Goal: Task Accomplishment & Management: Manage account settings

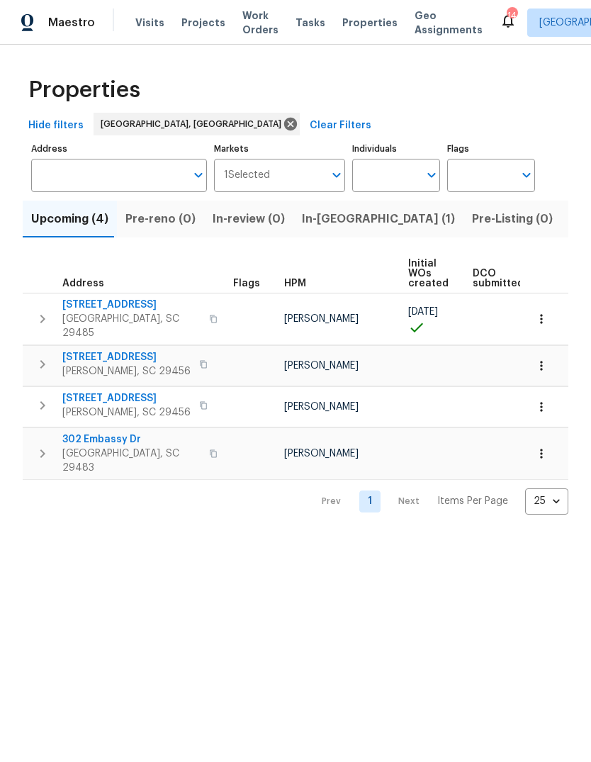
click at [517, 537] on html "Maestro Visits Projects Work Orders Tasks Properties Geo Assignments 14 Charles…" at bounding box center [295, 268] width 591 height 537
click at [118, 432] on span "302 Embassy Dr" at bounding box center [131, 439] width 138 height 14
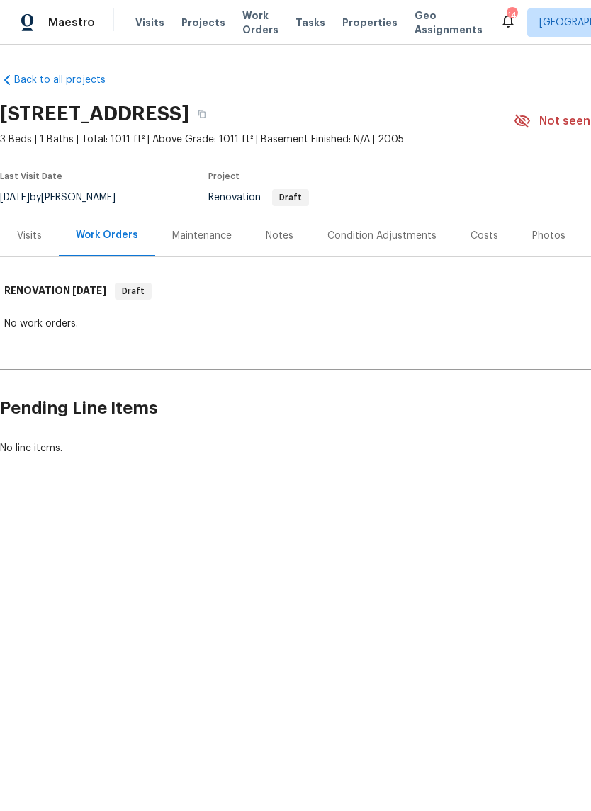
click at [474, 249] on div "Costs" at bounding box center [484, 236] width 62 height 42
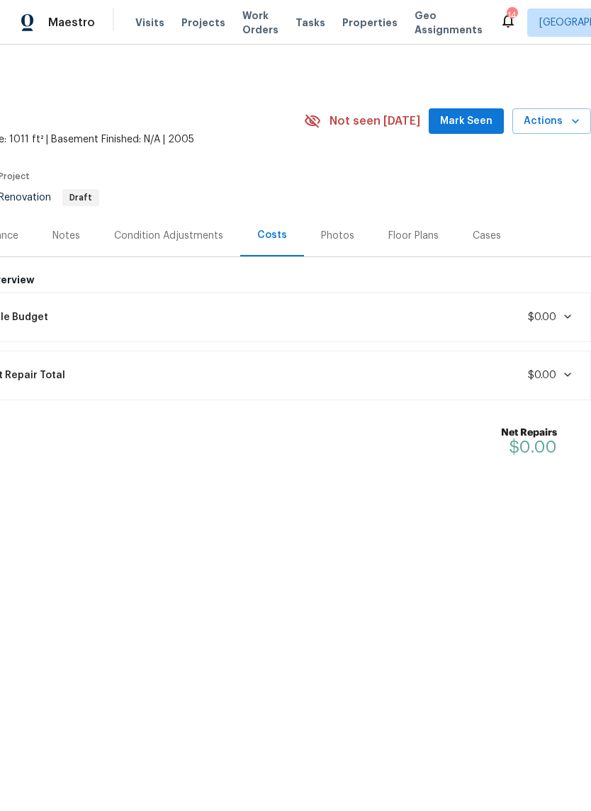
scroll to position [0, 210]
click at [456, 125] on span "Mark Seen" at bounding box center [466, 122] width 52 height 18
click at [342, 29] on span "Properties" at bounding box center [369, 23] width 55 height 14
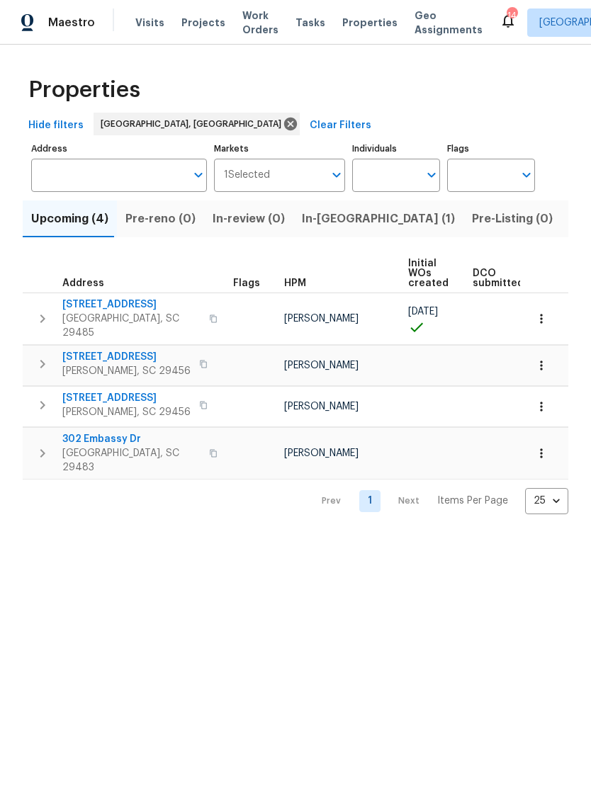
click at [570, 225] on span "Listed (15)" at bounding box center [599, 219] width 58 height 20
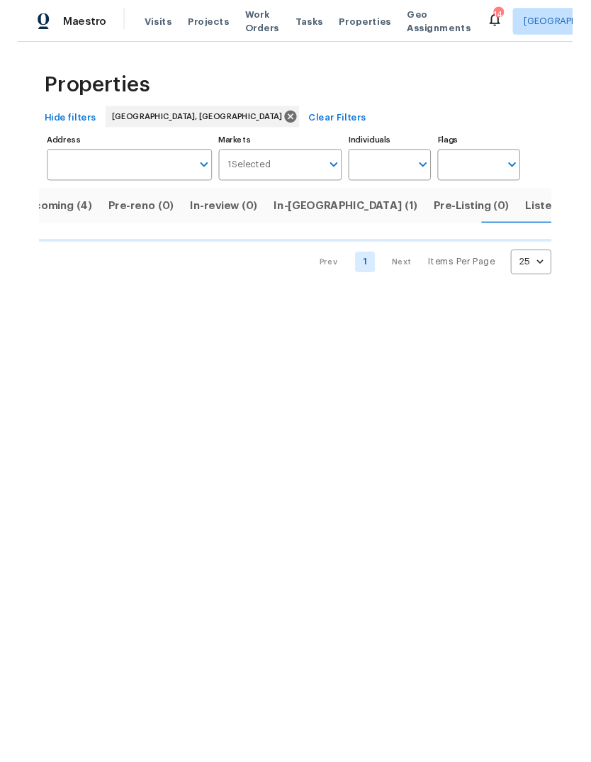
scroll to position [0, 30]
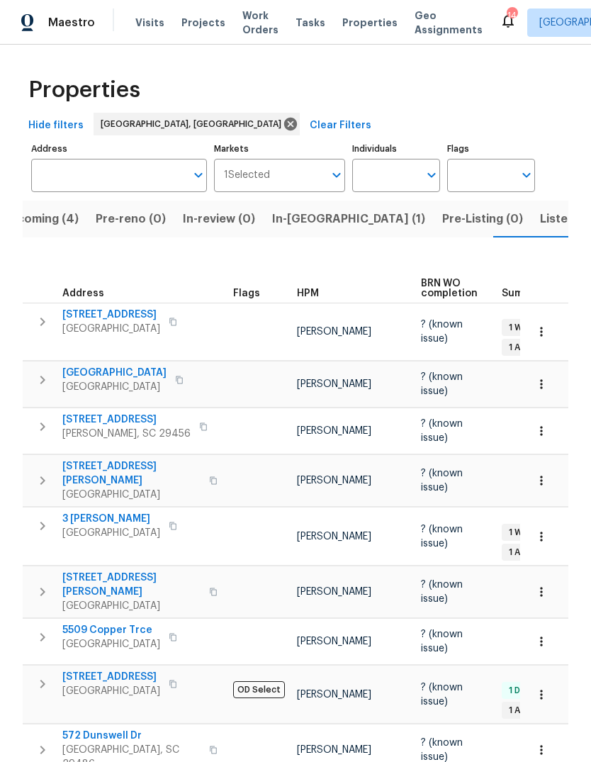
click at [531, 222] on button "Listed (15)" at bounding box center [568, 218] width 75 height 37
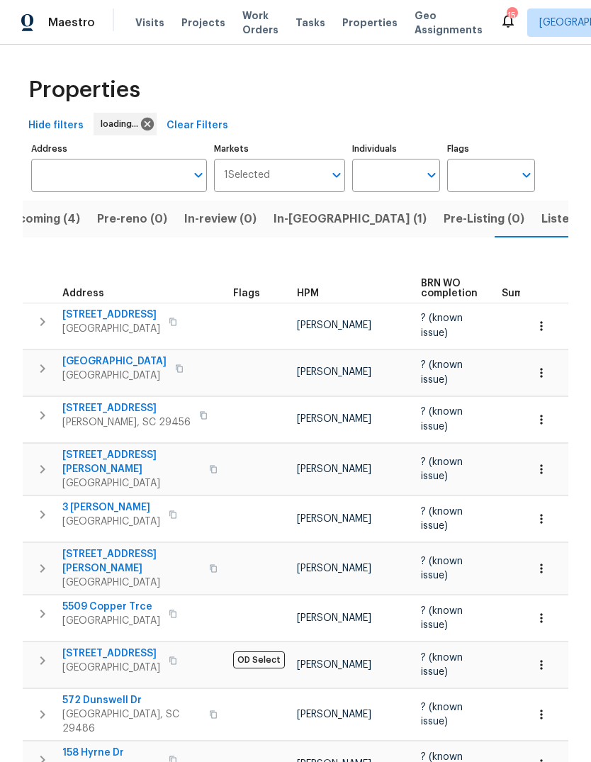
scroll to position [0, 30]
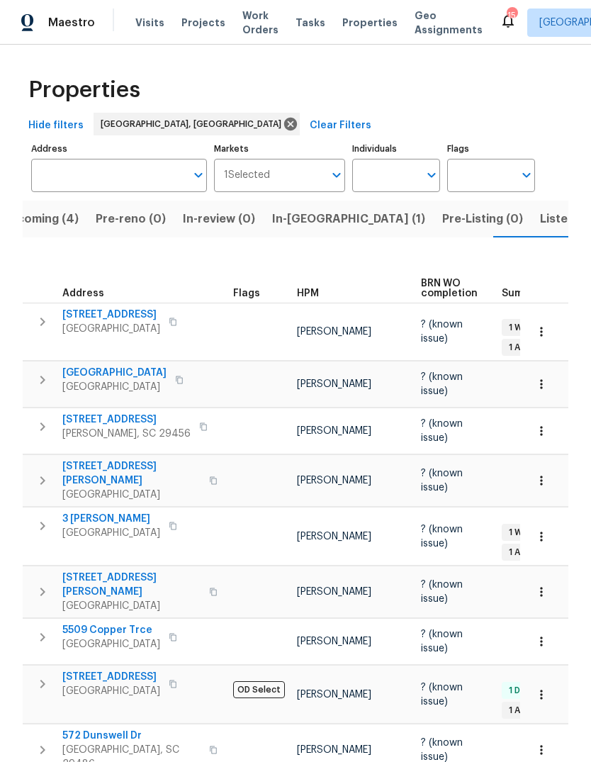
click at [531, 234] on button "Listed (15)" at bounding box center [568, 218] width 75 height 37
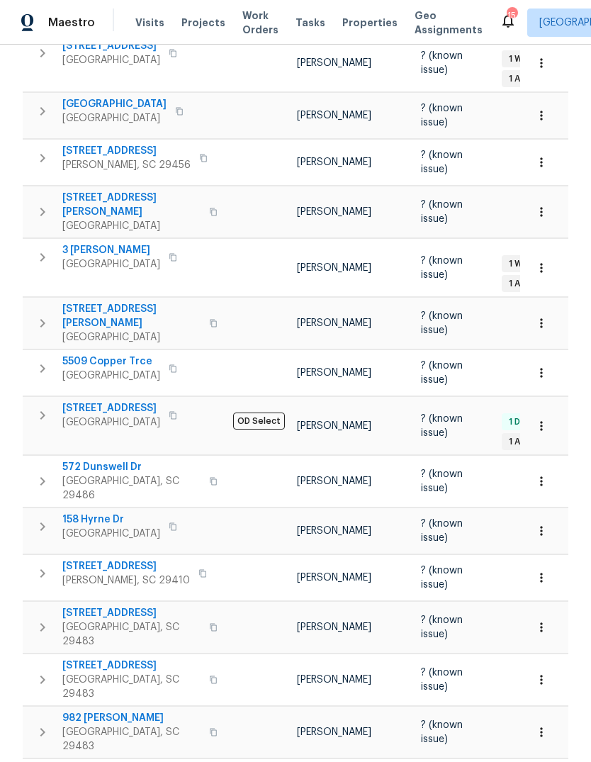
scroll to position [269, 0]
click at [103, 400] on span "[STREET_ADDRESS]" at bounding box center [111, 407] width 98 height 14
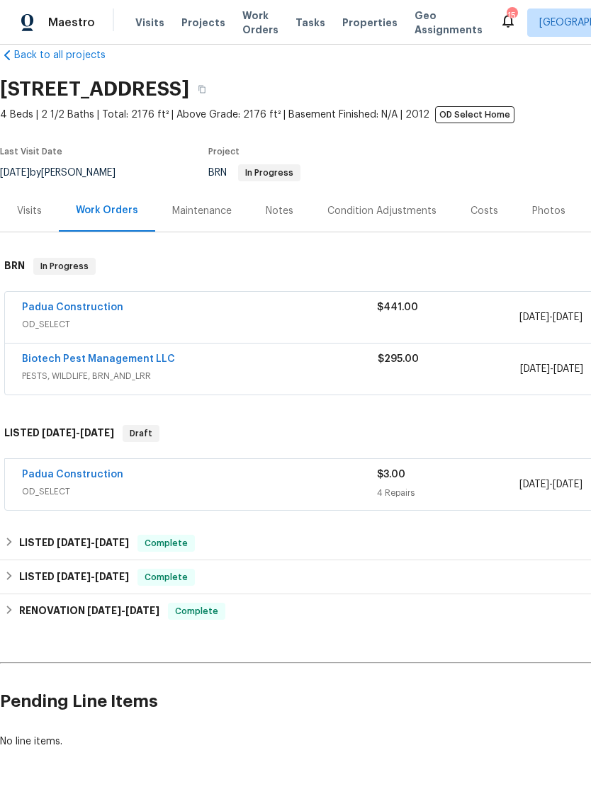
scroll to position [24, 0]
click at [104, 479] on link "Padua Construction" at bounding box center [72, 475] width 101 height 10
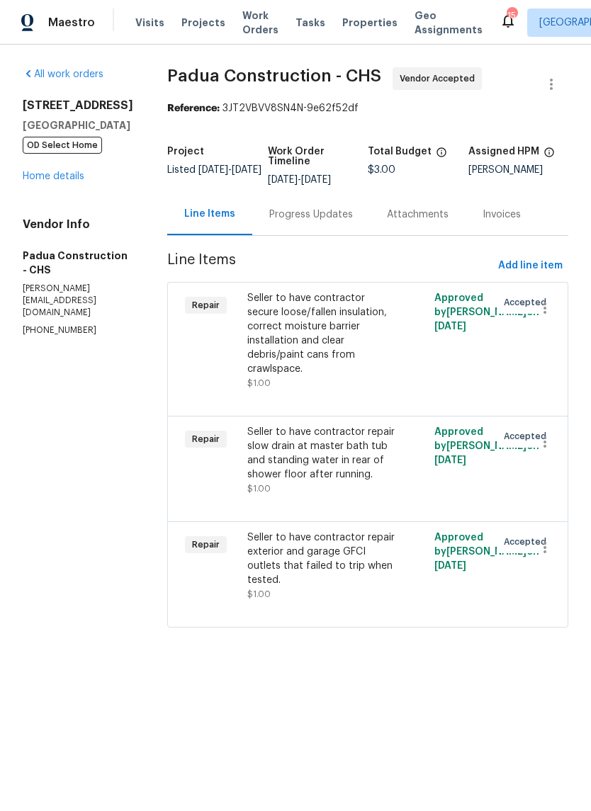
click at [31, 174] on div "702 Spark St Mount Pleasant, SC 29464 OD Select Home Home details" at bounding box center [78, 140] width 111 height 85
click at [50, 181] on link "Home details" at bounding box center [54, 176] width 62 height 10
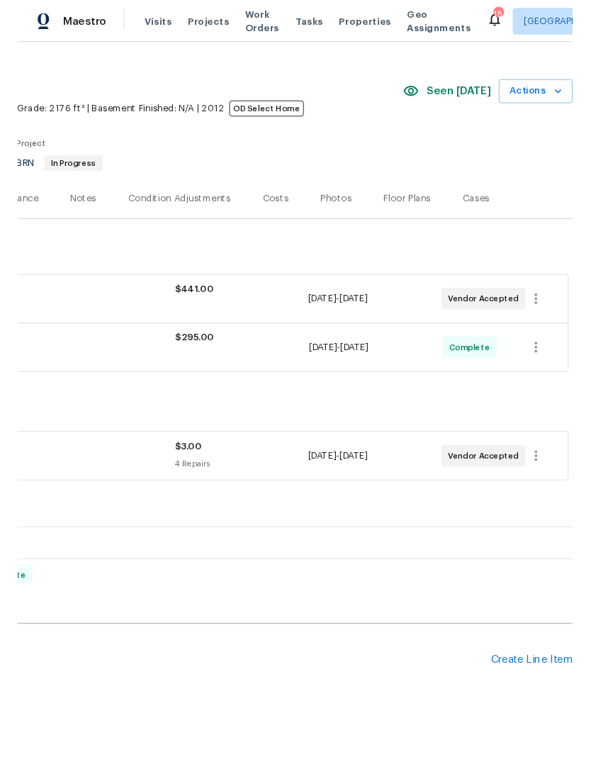
scroll to position [24, 210]
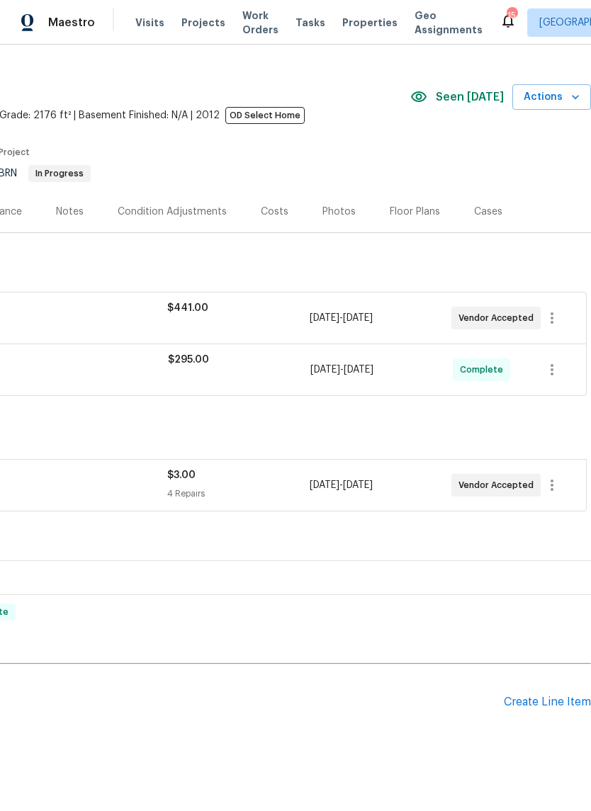
click at [555, 708] on div "Create Line Item" at bounding box center [547, 702] width 87 height 13
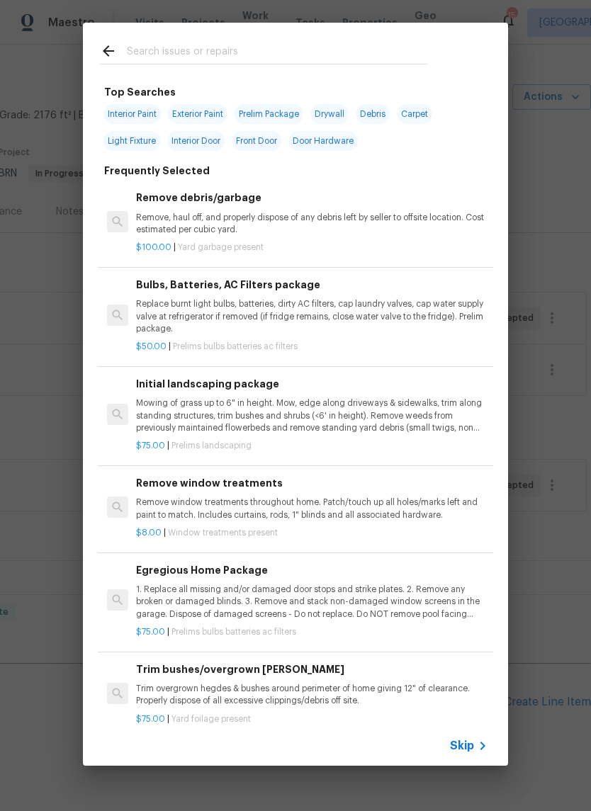
click at [314, 49] on input "text" at bounding box center [277, 53] width 300 height 21
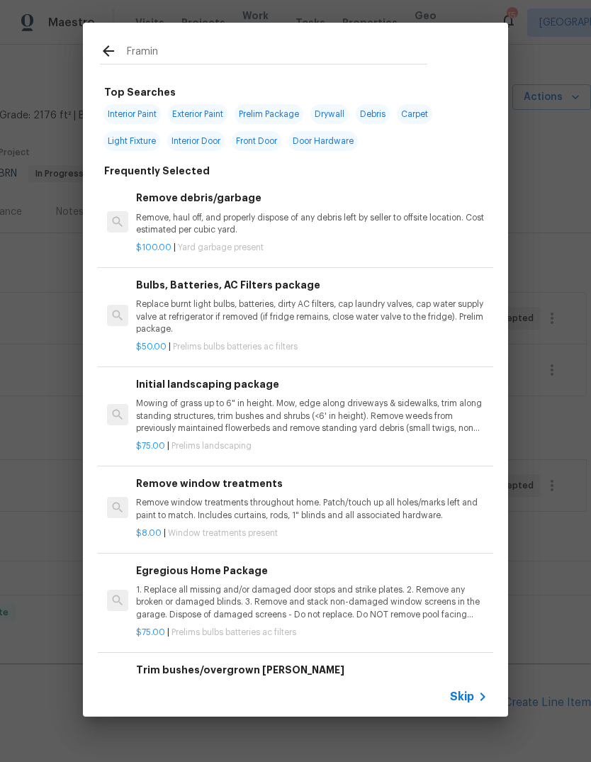
type input "Framing"
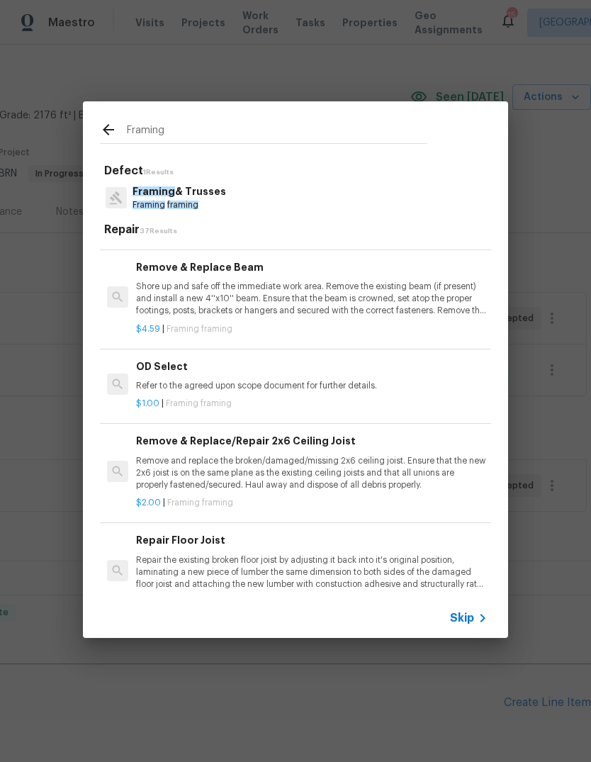
scroll to position [288, 0]
click at [351, 392] on div "$1.00 | Framing framing" at bounding box center [311, 401] width 351 height 18
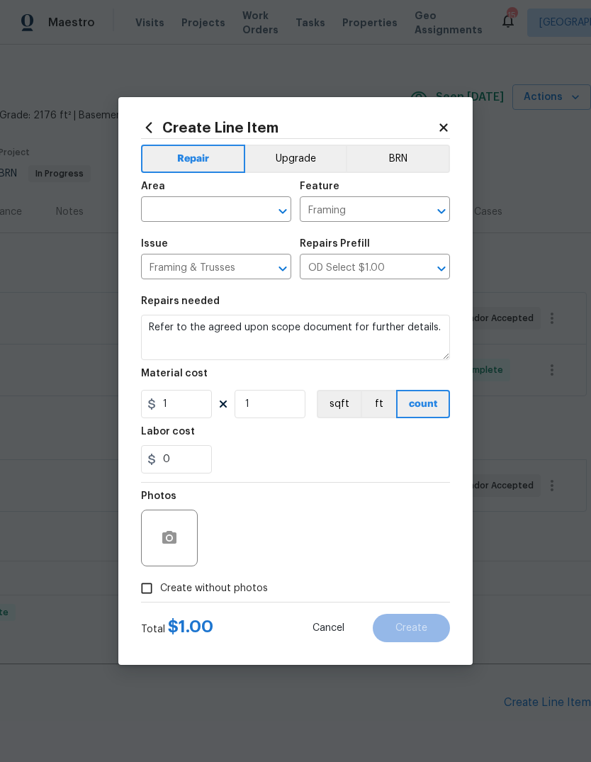
click at [232, 209] on input "text" at bounding box center [196, 211] width 111 height 22
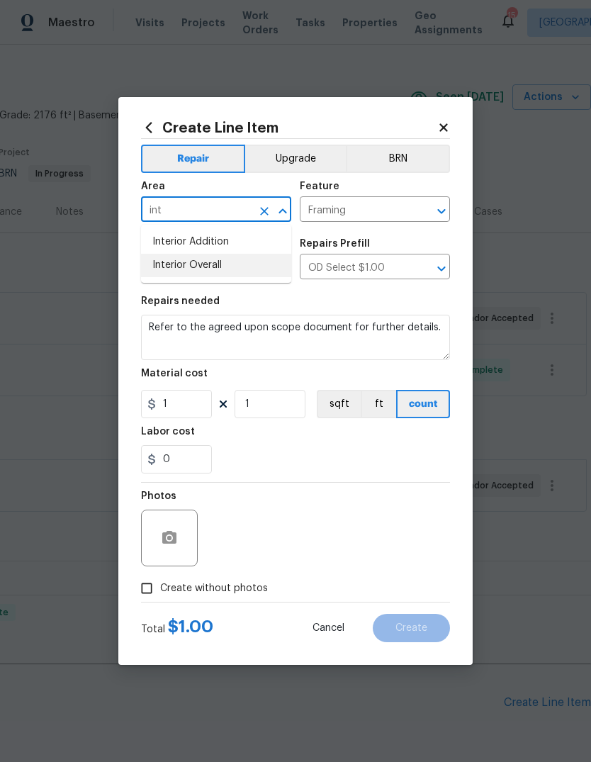
click at [240, 275] on li "Interior Overall" at bounding box center [216, 265] width 150 height 23
type input "Interior Overall"
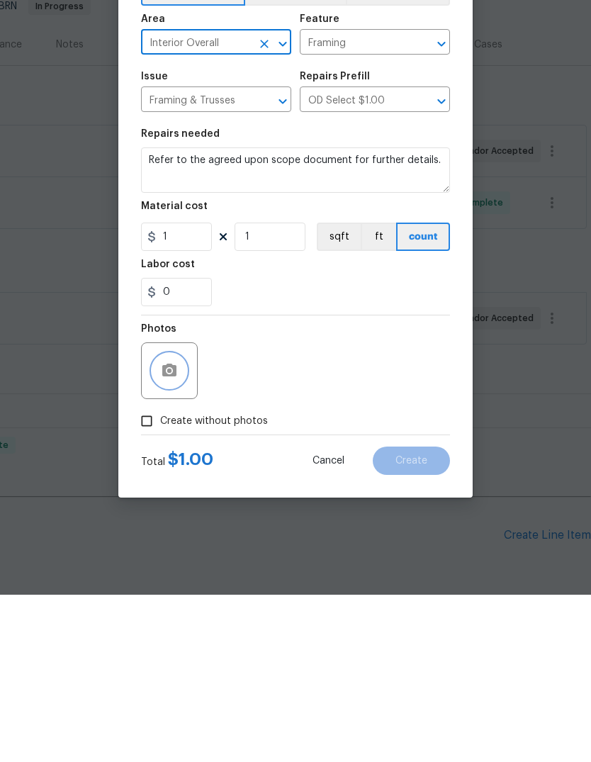
click at [183, 521] on button "button" at bounding box center [169, 538] width 34 height 34
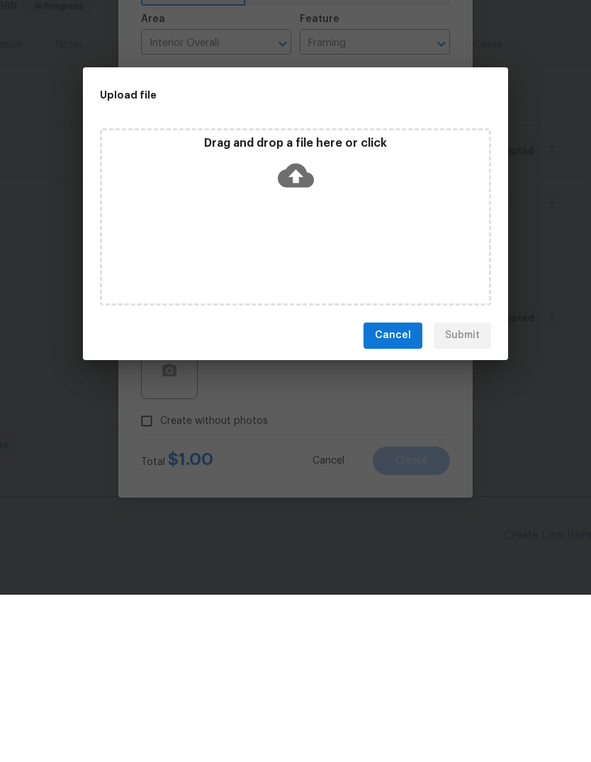
scroll to position [53, 0]
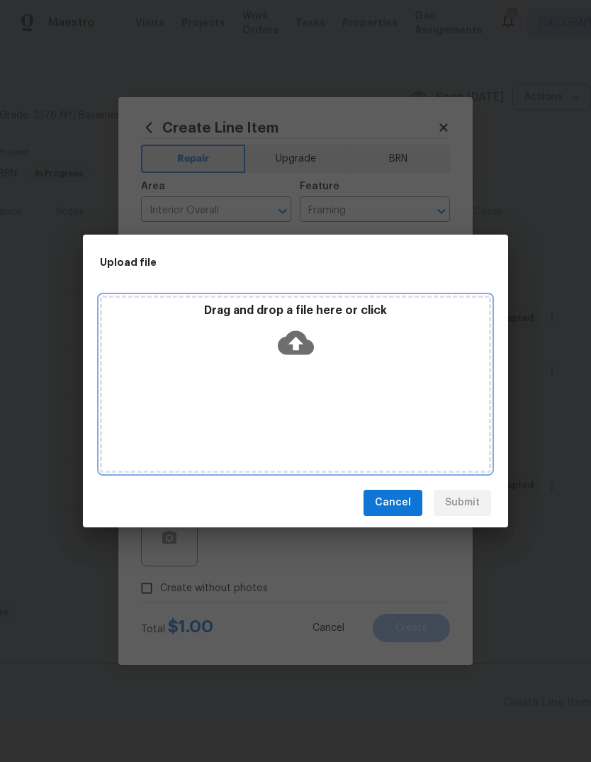
click at [307, 384] on div "Drag and drop a file here or click" at bounding box center [295, 383] width 391 height 177
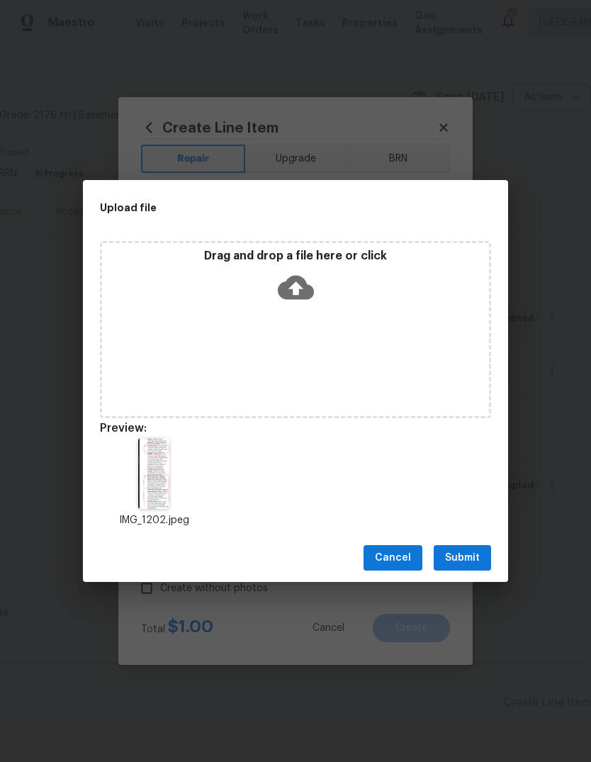
click at [476, 554] on span "Submit" at bounding box center [462, 558] width 35 height 18
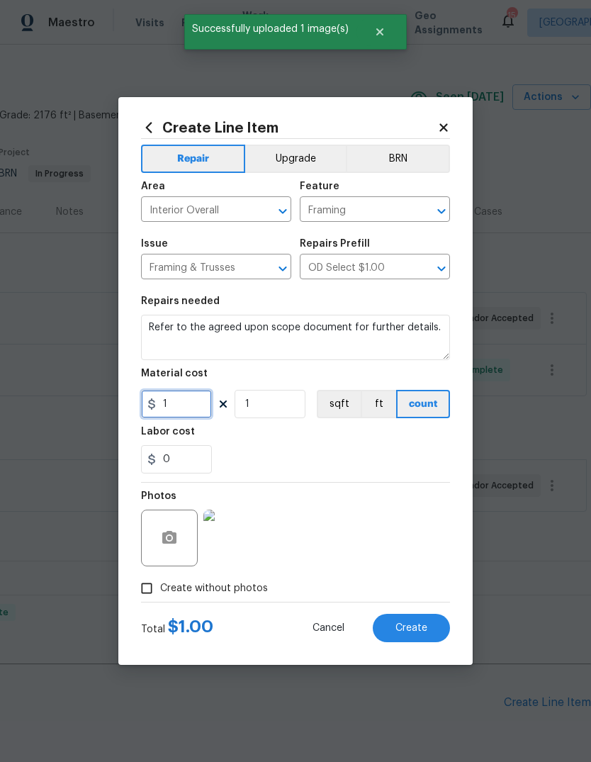
click at [188, 415] on input "1" at bounding box center [176, 404] width 71 height 28
type input "75"
click at [415, 457] on div "0" at bounding box center [295, 459] width 309 height 28
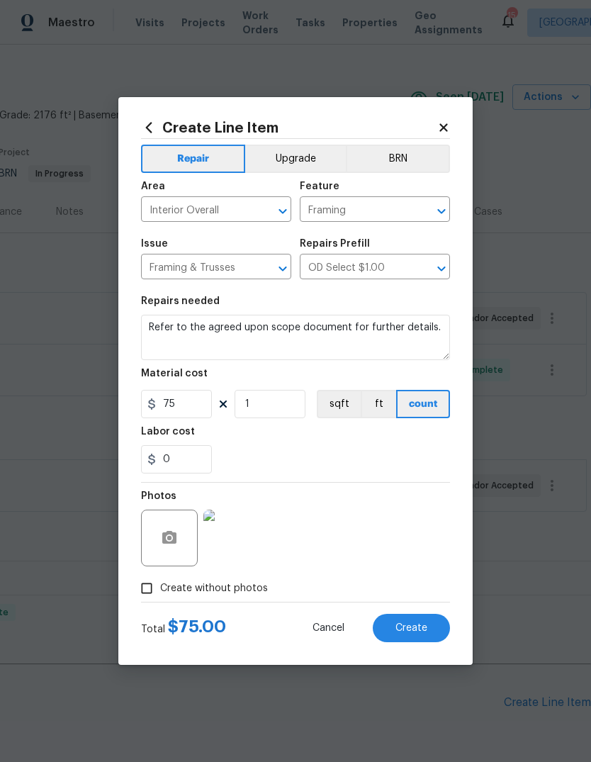
click at [426, 629] on span "Create" at bounding box center [411, 628] width 32 height 11
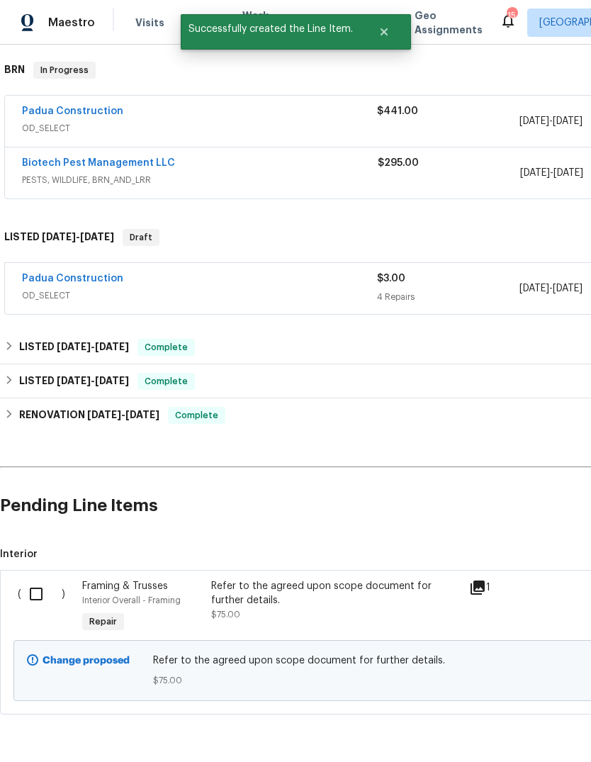
scroll to position [217, 0]
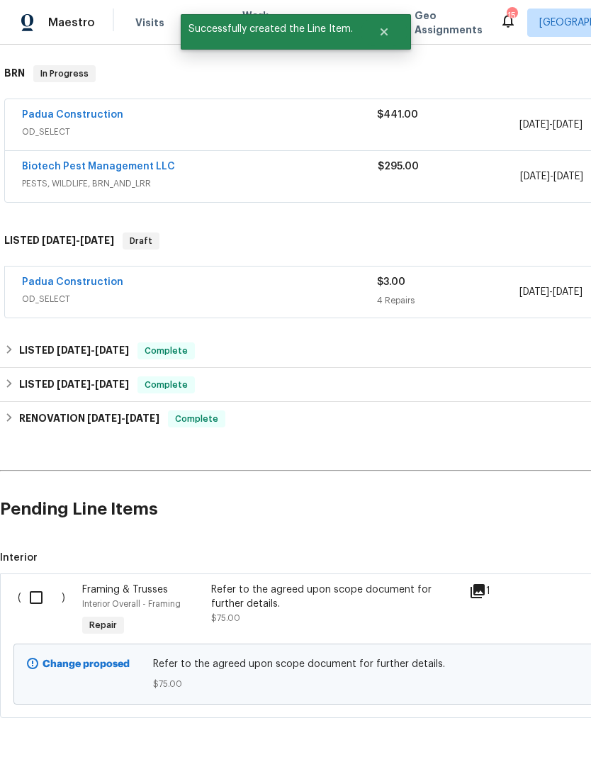
click at [35, 582] on input "checkbox" at bounding box center [41, 597] width 40 height 30
checkbox input "true"
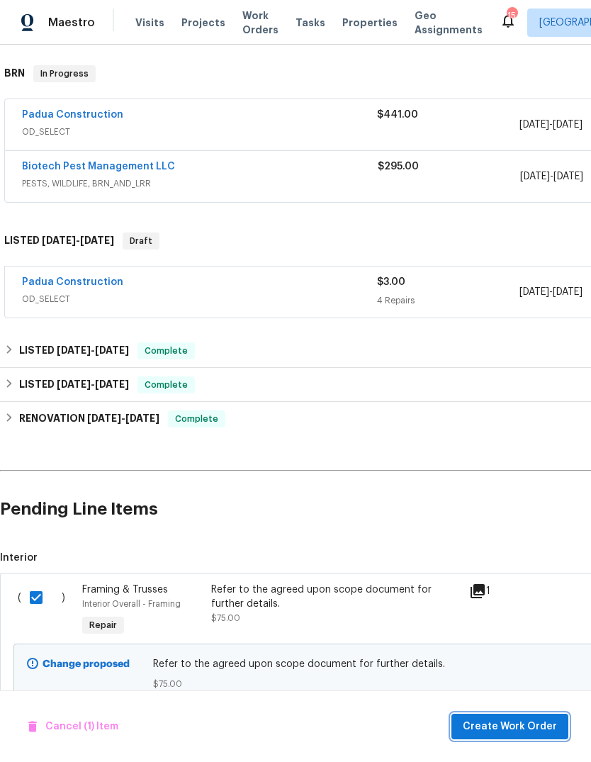
click at [543, 728] on span "Create Work Order" at bounding box center [510, 727] width 94 height 18
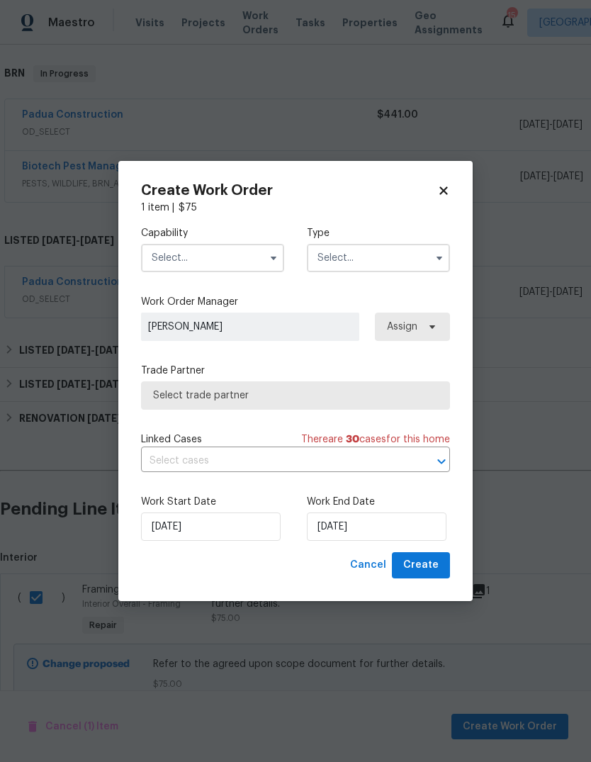
click at [251, 257] on input "text" at bounding box center [212, 258] width 143 height 28
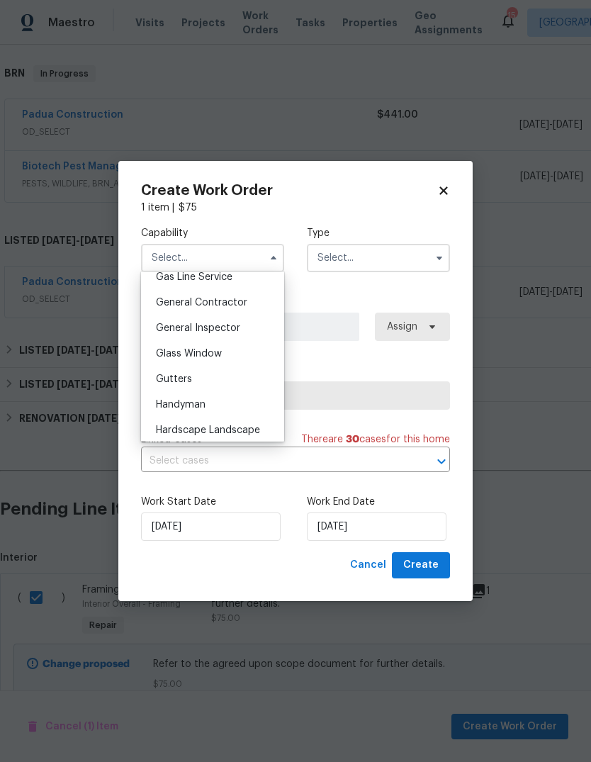
scroll to position [661, 0]
click at [244, 304] on span "General Contractor" at bounding box center [201, 304] width 91 height 10
type input "General Contractor"
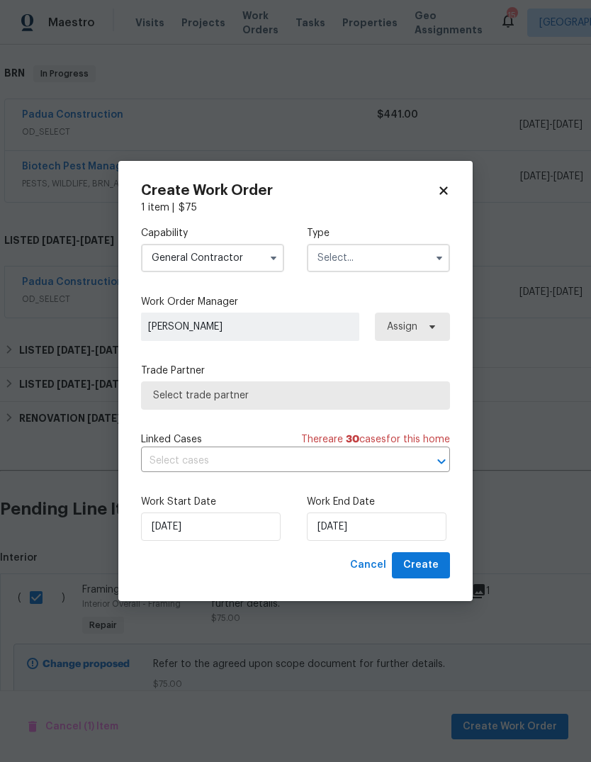
click at [397, 258] on input "text" at bounding box center [378, 258] width 143 height 28
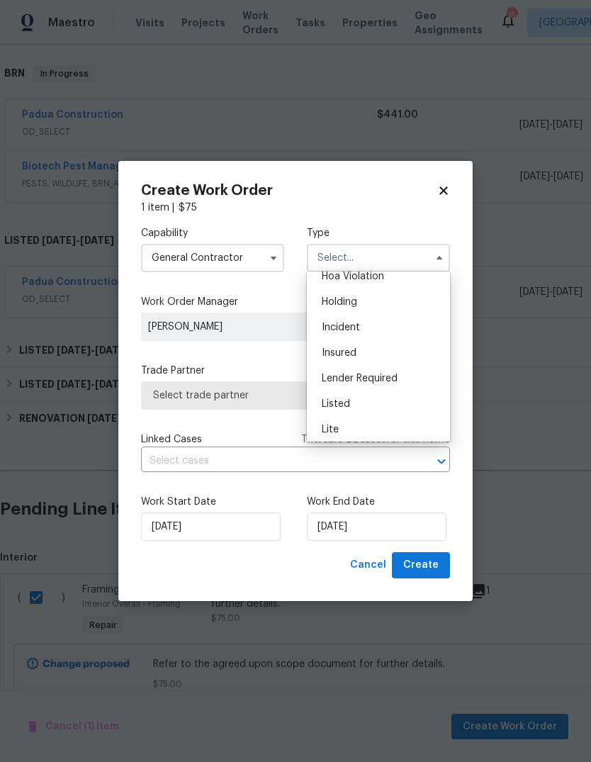
scroll to position [84, 0]
click at [402, 349] on div "Listed" at bounding box center [378, 357] width 136 height 26
type input "Listed"
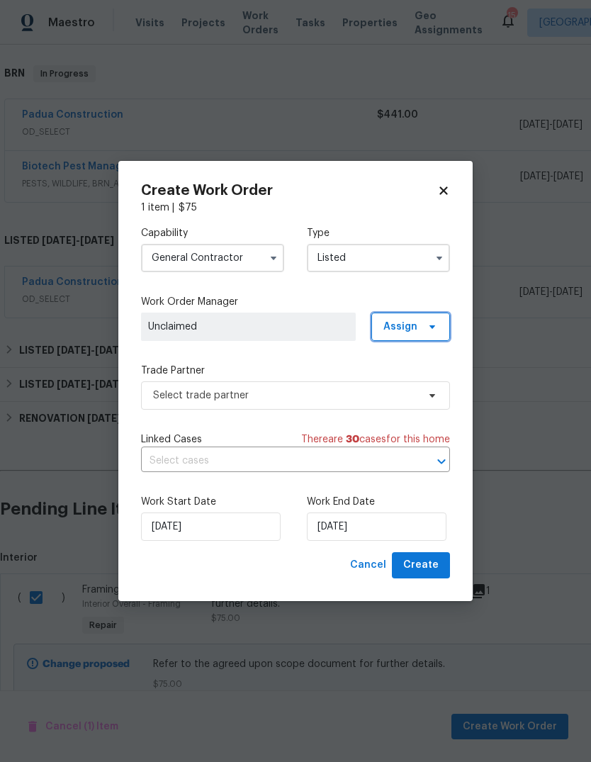
click at [432, 329] on icon at bounding box center [431, 326] width 11 height 11
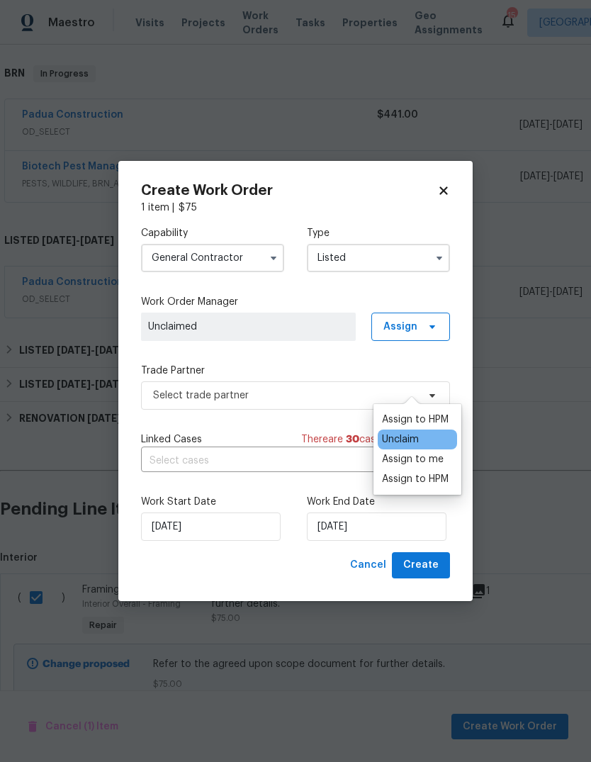
click at [424, 452] on div "Assign to me" at bounding box center [413, 459] width 62 height 14
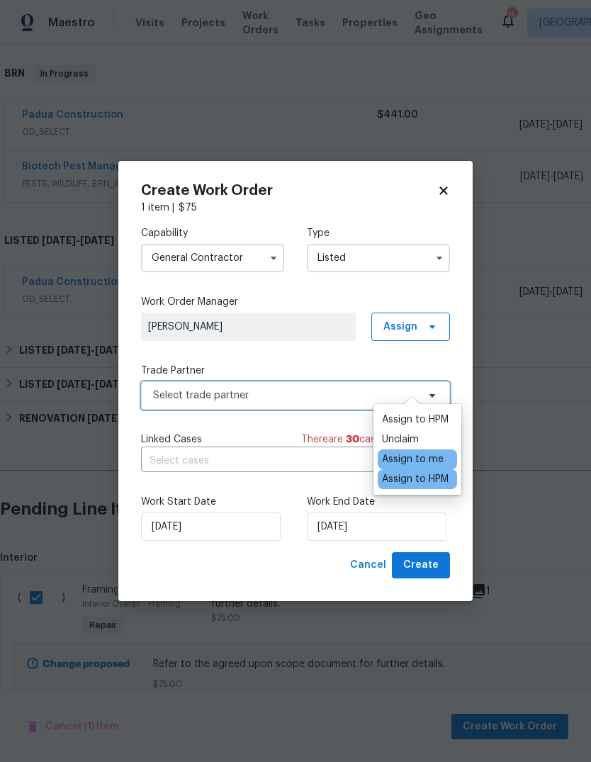
click at [305, 390] on span "Select trade partner" at bounding box center [285, 395] width 264 height 14
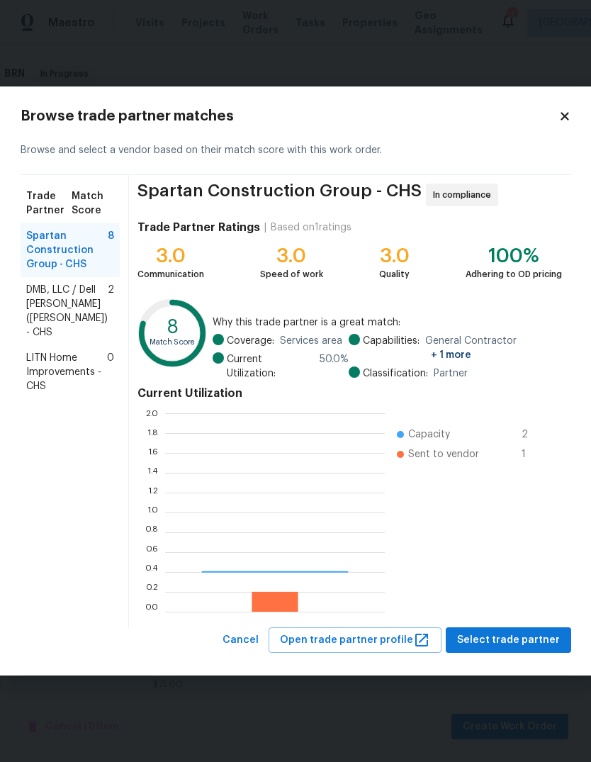
scroll to position [198, 220]
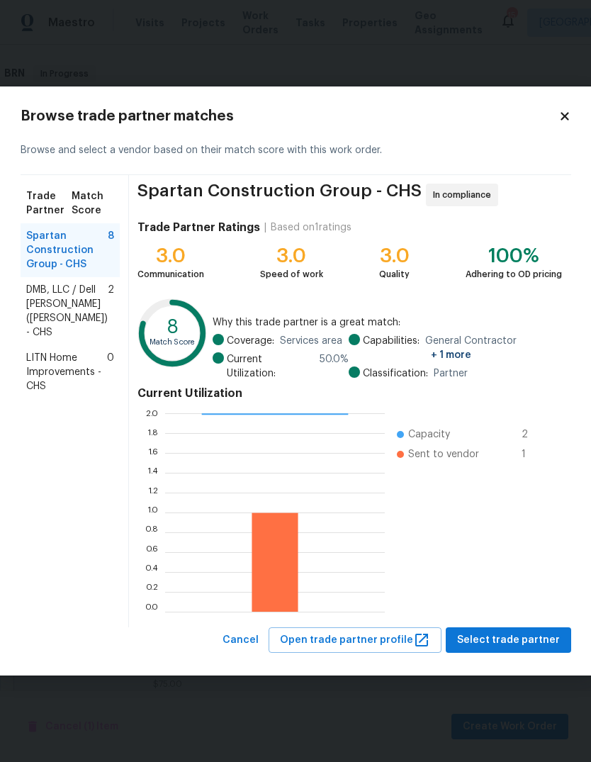
click at [80, 312] on span "DMB, LLC / Dell Bryson (Heise) - CHS" at bounding box center [66, 311] width 81 height 57
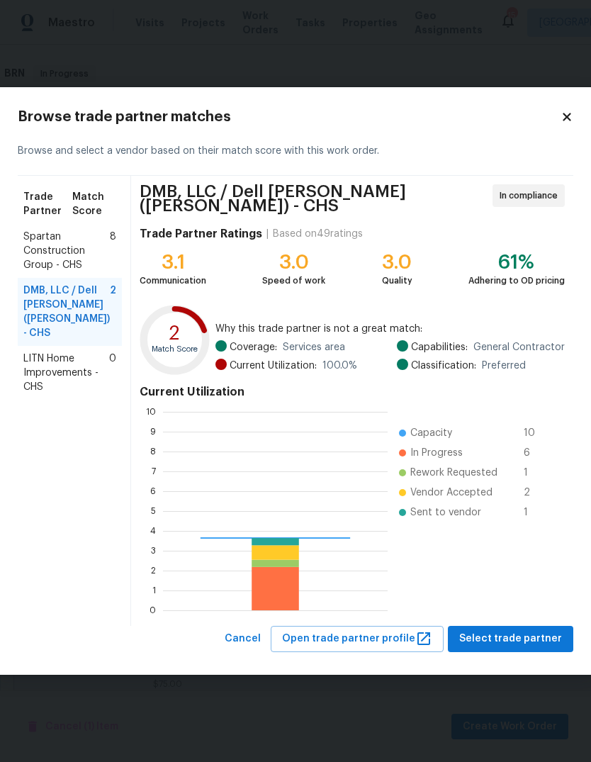
scroll to position [198, 225]
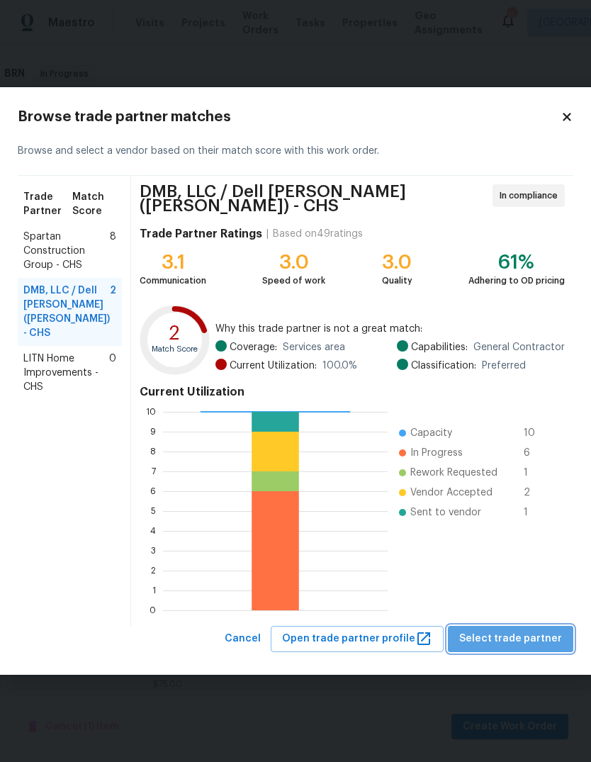
click at [538, 641] on span "Select trade partner" at bounding box center [510, 639] width 103 height 18
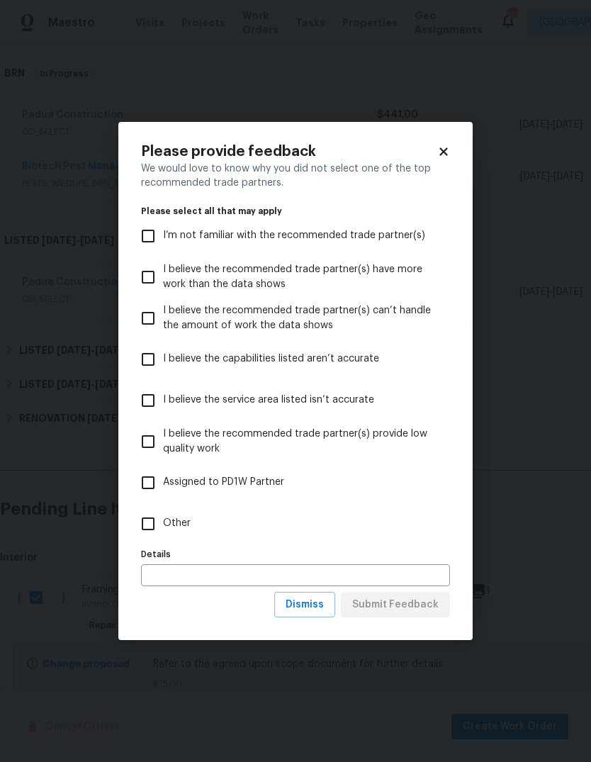
click at [161, 521] on input "Other" at bounding box center [148, 524] width 30 height 30
checkbox input "true"
click at [426, 606] on span "Submit Feedback" at bounding box center [395, 605] width 86 height 18
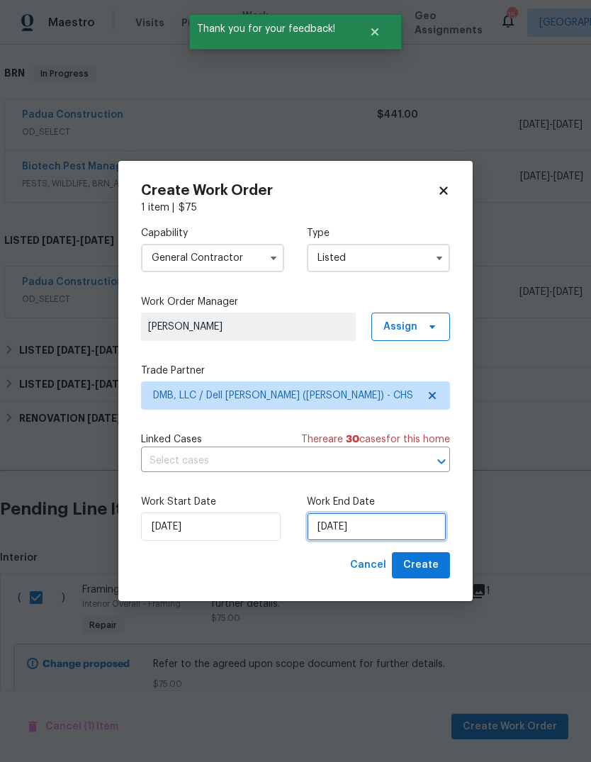
click at [395, 529] on input "8/12/2025" at bounding box center [377, 526] width 140 height 28
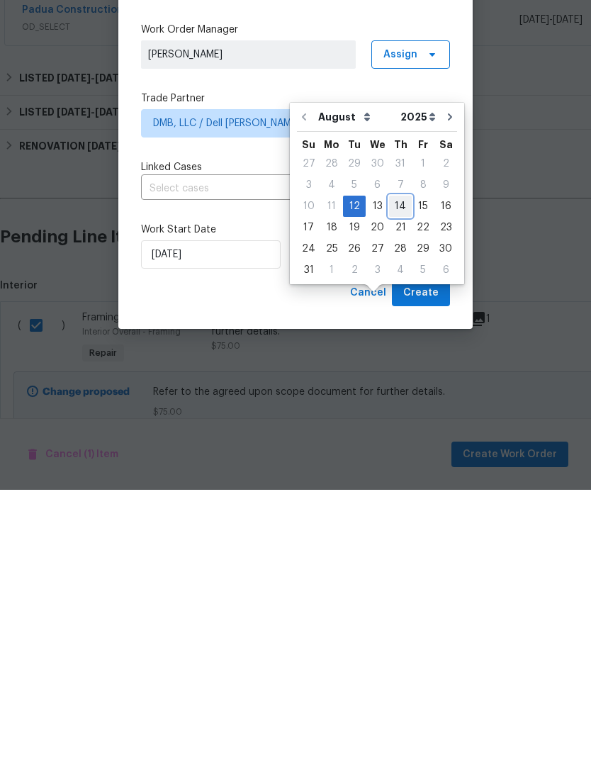
click at [397, 468] on div "14" at bounding box center [400, 478] width 23 height 20
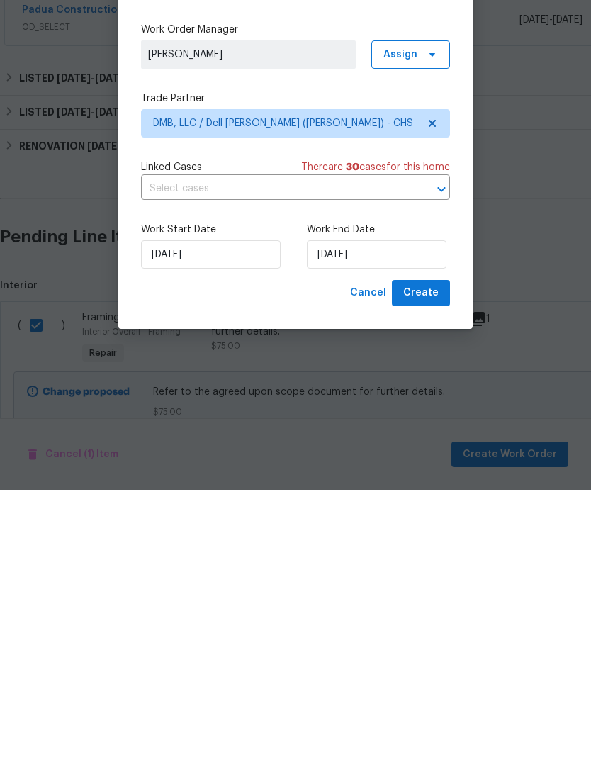
type input "8/14/2025"
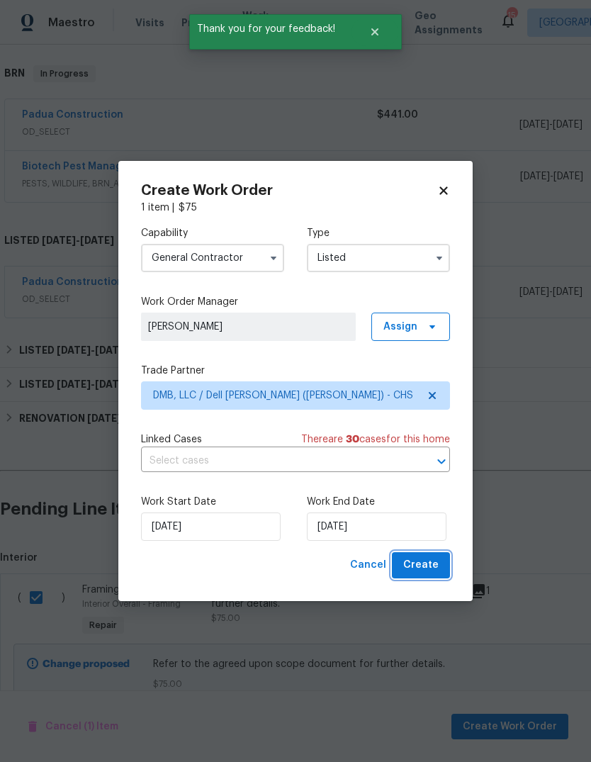
click at [431, 562] on span "Create" at bounding box center [420, 565] width 35 height 18
checkbox input "false"
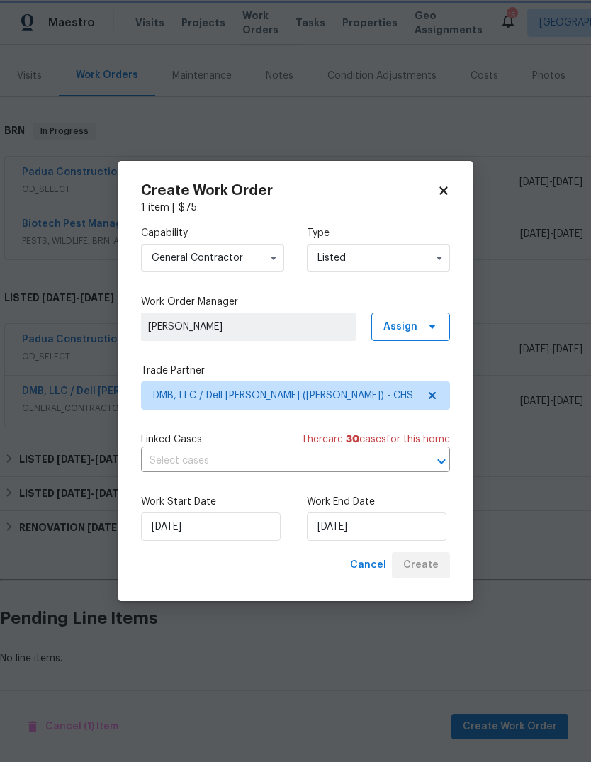
scroll to position [107, 0]
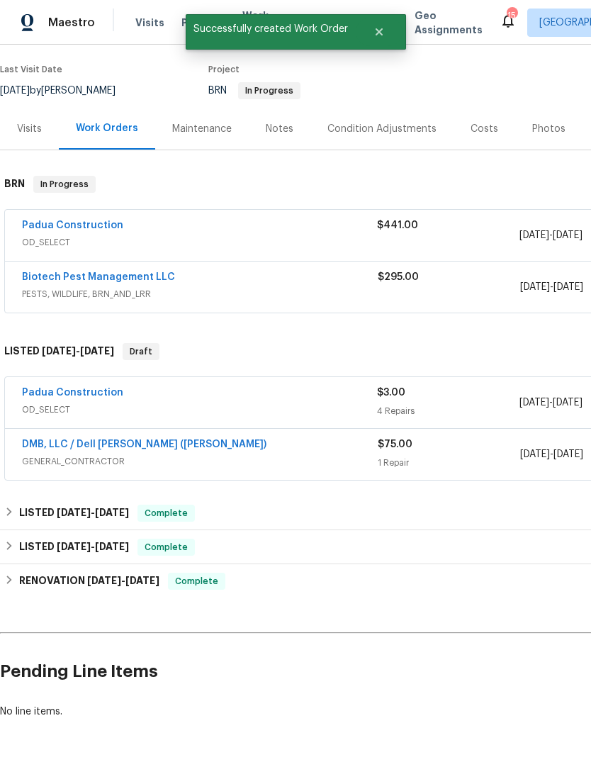
click at [441, 568] on div "Back to all projects 702 Spark St, Mount Pleasant, SC 29464 4 Beds | 2 1/2 Bath…" at bounding box center [400, 342] width 801 height 775
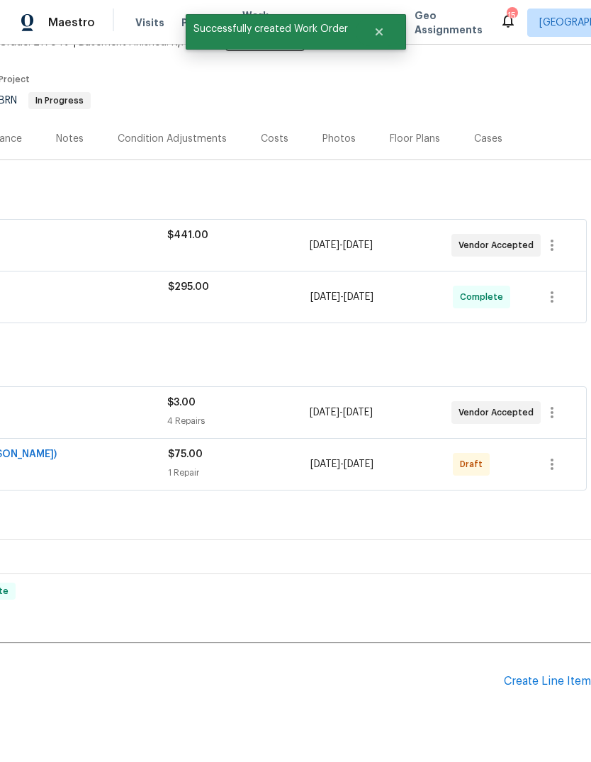
scroll to position [97, 210]
click at [555, 456] on icon "button" at bounding box center [551, 464] width 17 height 17
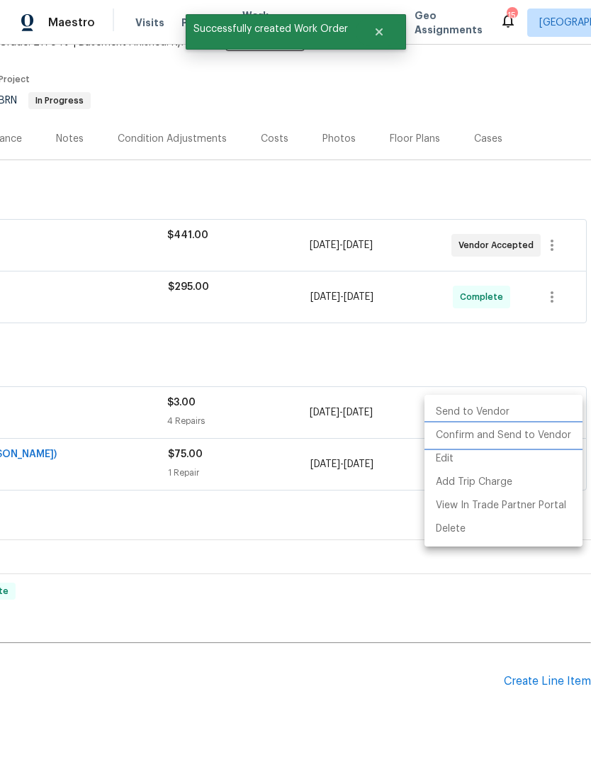
click at [543, 434] on li "Confirm and Send to Vendor" at bounding box center [503, 435] width 158 height 23
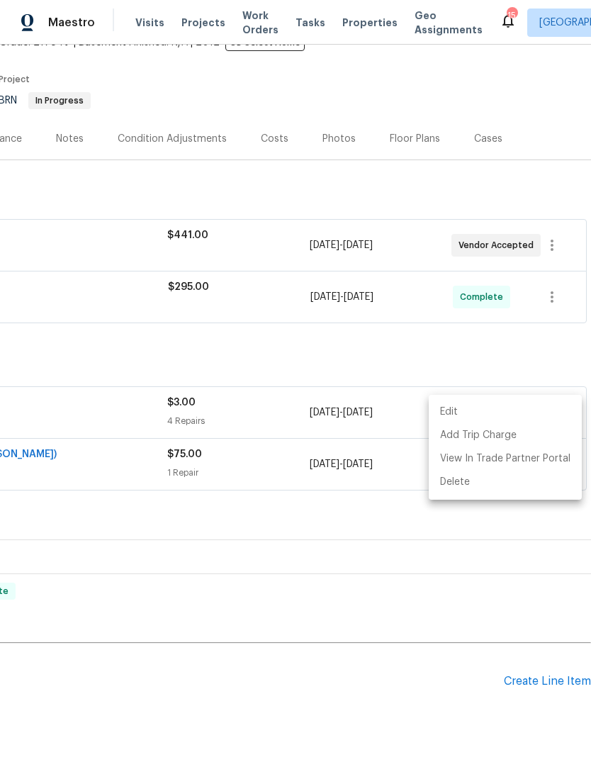
click at [415, 558] on div at bounding box center [295, 381] width 591 height 762
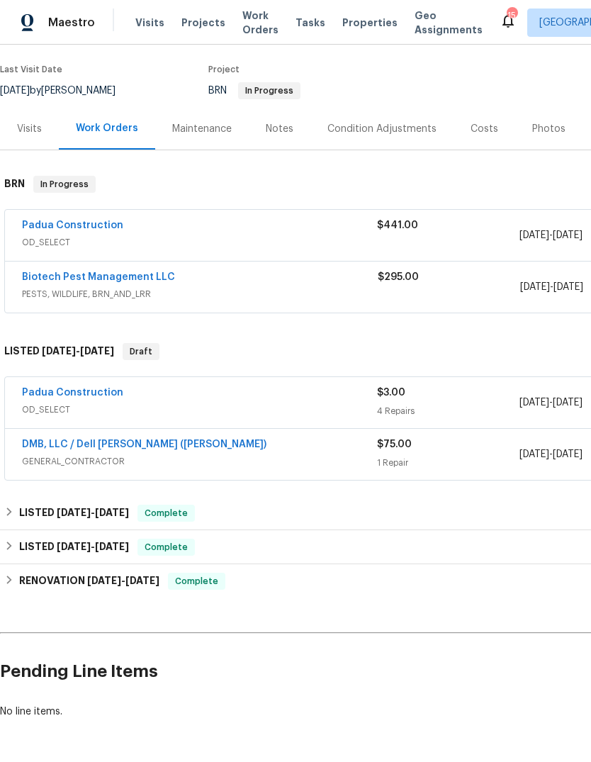
scroll to position [107, 0]
click at [60, 439] on link "DMB, LLC / Dell Bryson (Heise)" at bounding box center [144, 444] width 244 height 10
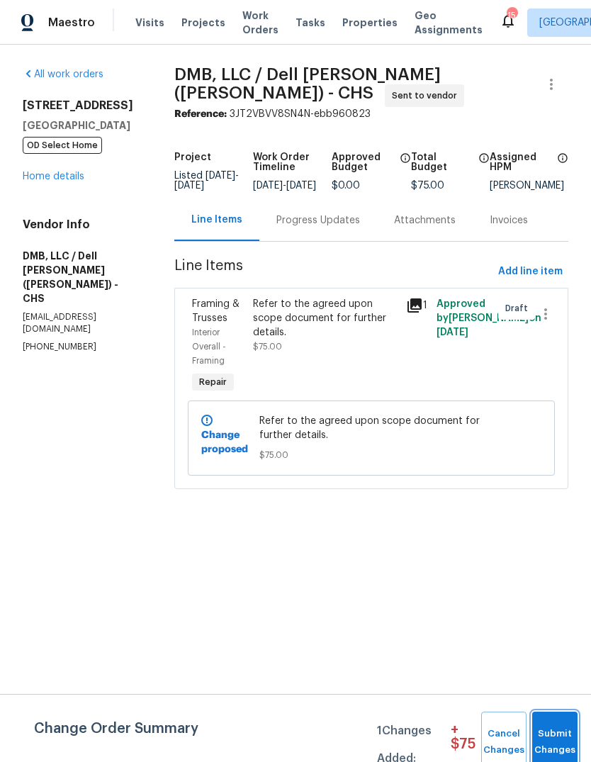
click at [562, 736] on span "Submit Changes" at bounding box center [554, 741] width 31 height 33
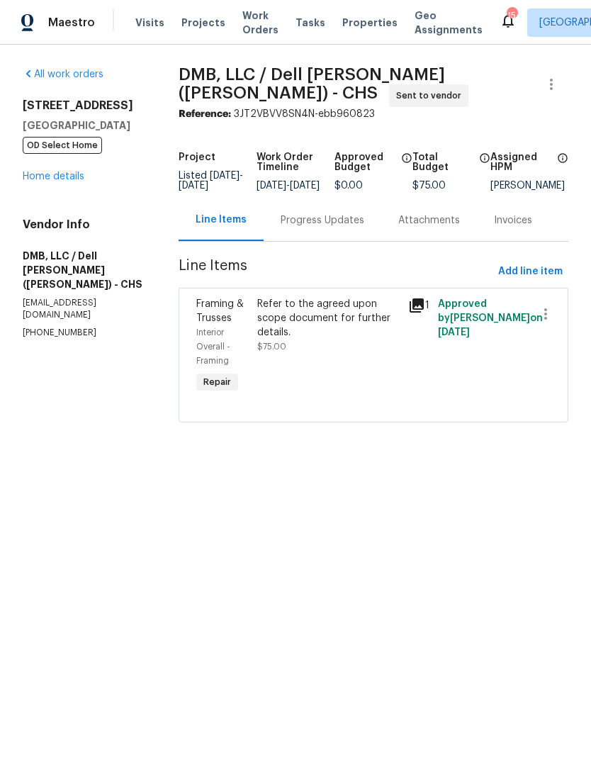
click at [317, 227] on div "Progress Updates" at bounding box center [323, 220] width 84 height 14
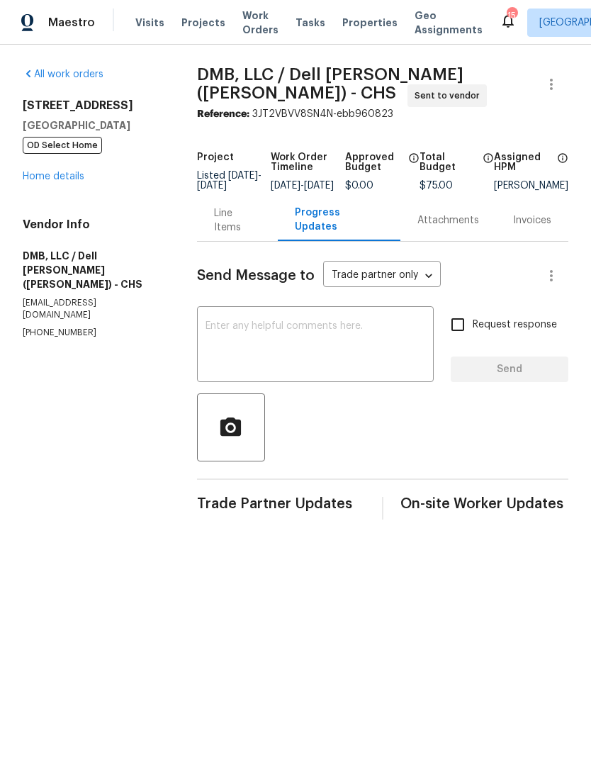
click at [346, 352] on textarea at bounding box center [315, 346] width 220 height 50
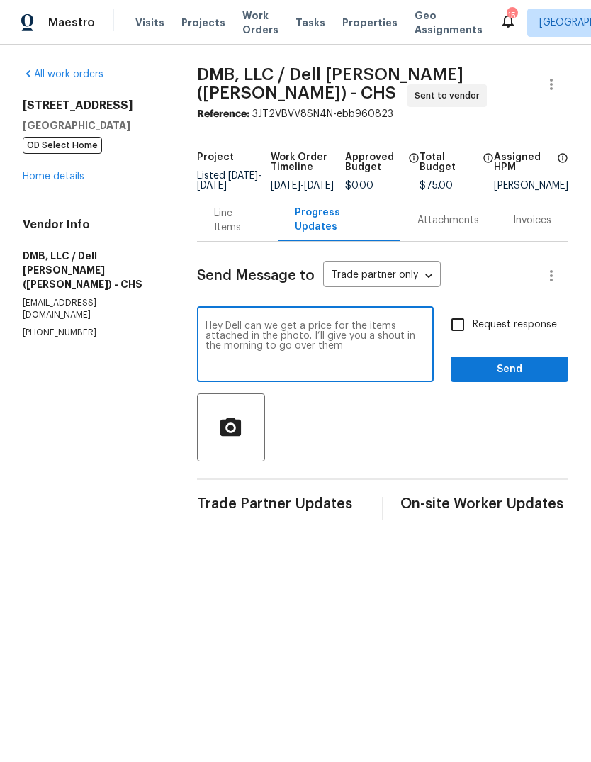
type textarea "Hey Dell can we get a price for the items attached in the photo. I’ll give you …"
click at [469, 332] on input "Request response" at bounding box center [458, 325] width 30 height 30
checkbox input "true"
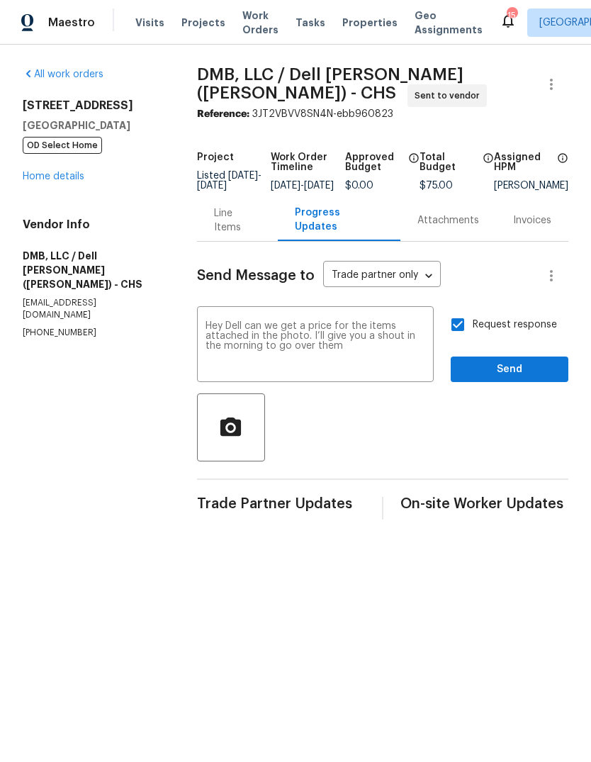
click at [400, 358] on textarea "Hey Dell can we get a price for the items attached in the photo. I’ll give you …" at bounding box center [315, 346] width 220 height 50
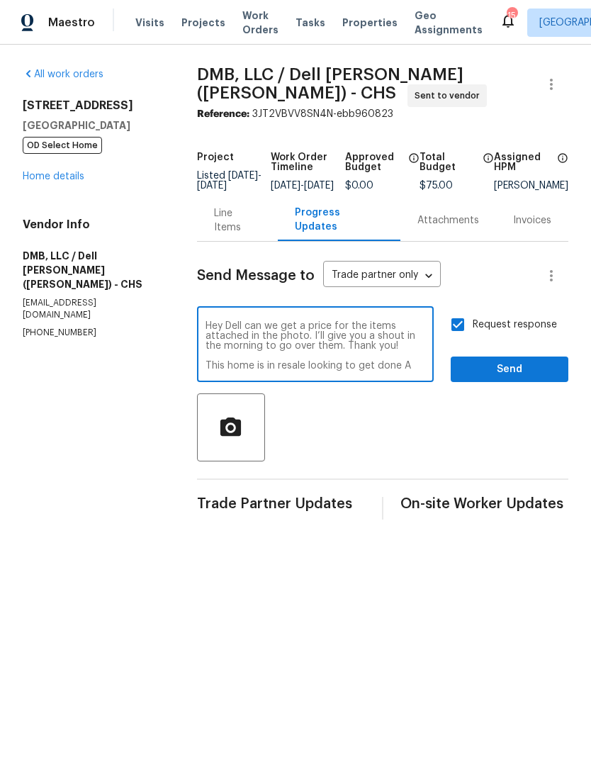
scroll to position [10, 0]
type textarea "Hey Dell can we get a price for the items attached in the photo. I’ll give you …"
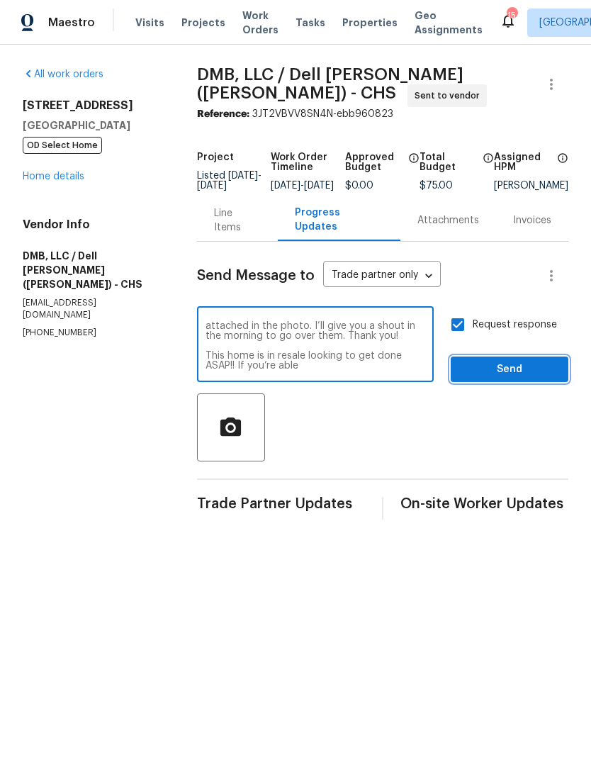
click at [517, 378] on span "Send" at bounding box center [509, 370] width 95 height 18
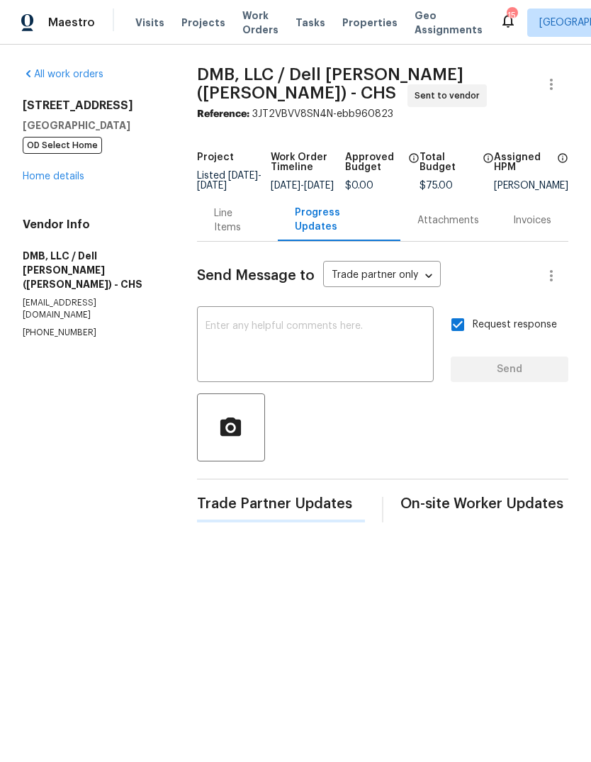
scroll to position [0, 0]
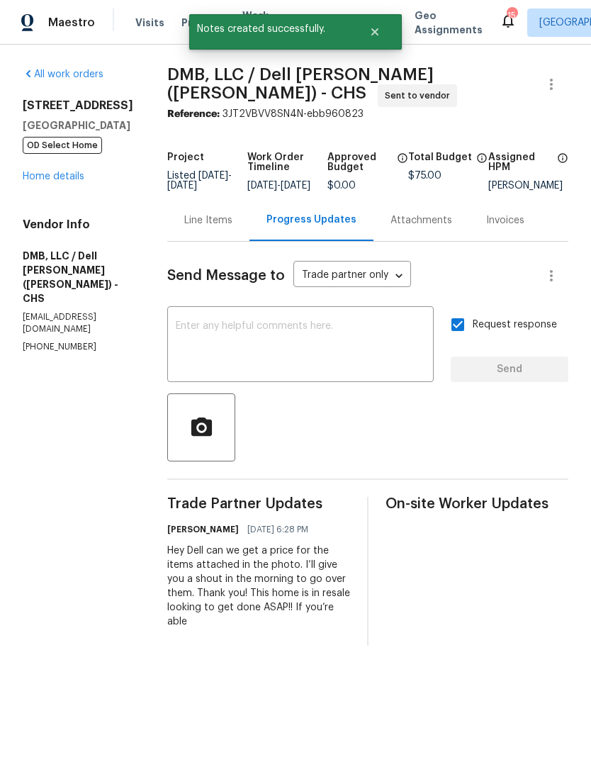
click at [33, 181] on link "Home details" at bounding box center [54, 176] width 62 height 10
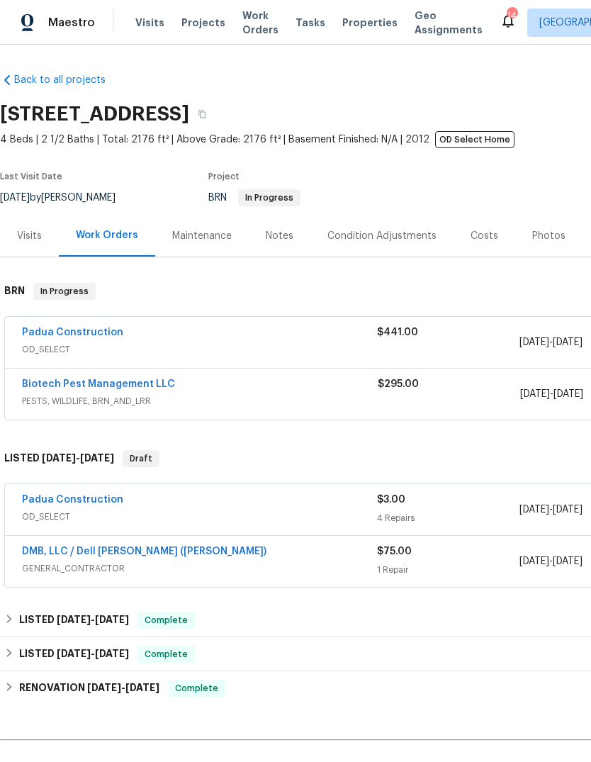
click at [364, 28] on span "Properties" at bounding box center [369, 23] width 55 height 14
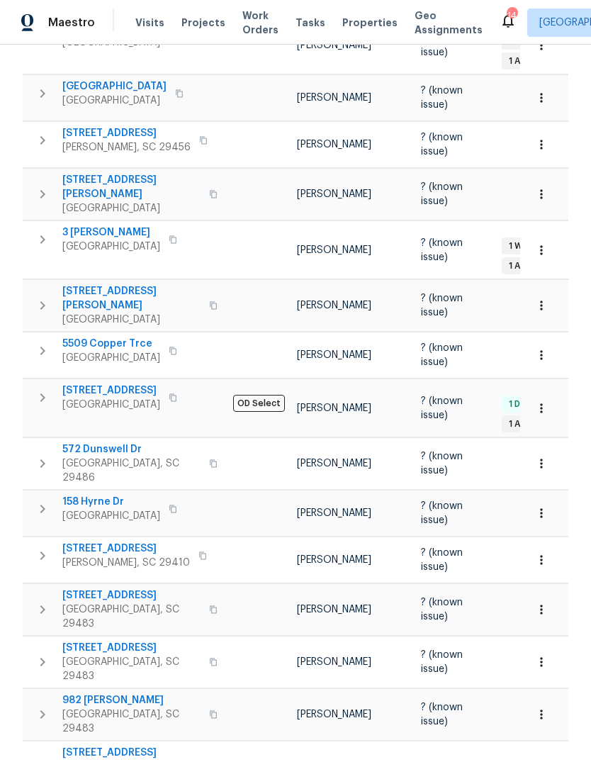
scroll to position [288, 0]
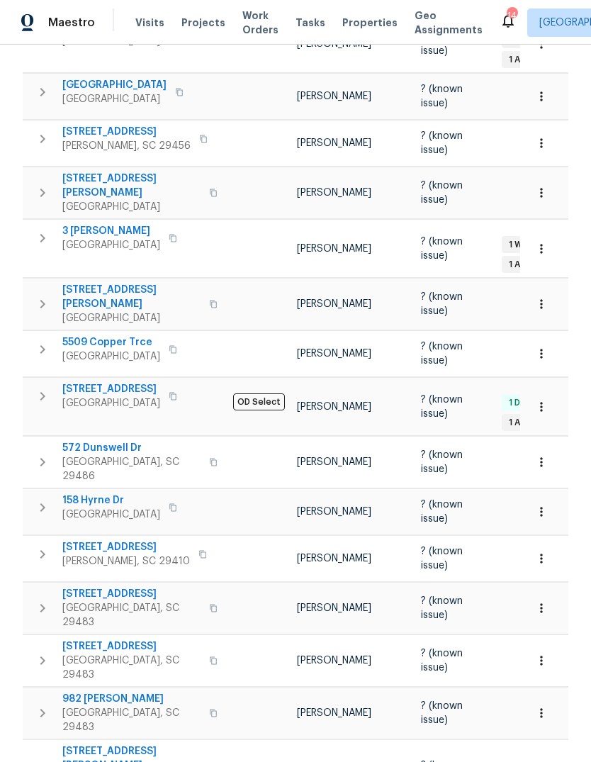
click at [106, 382] on span "[STREET_ADDRESS]" at bounding box center [111, 389] width 98 height 14
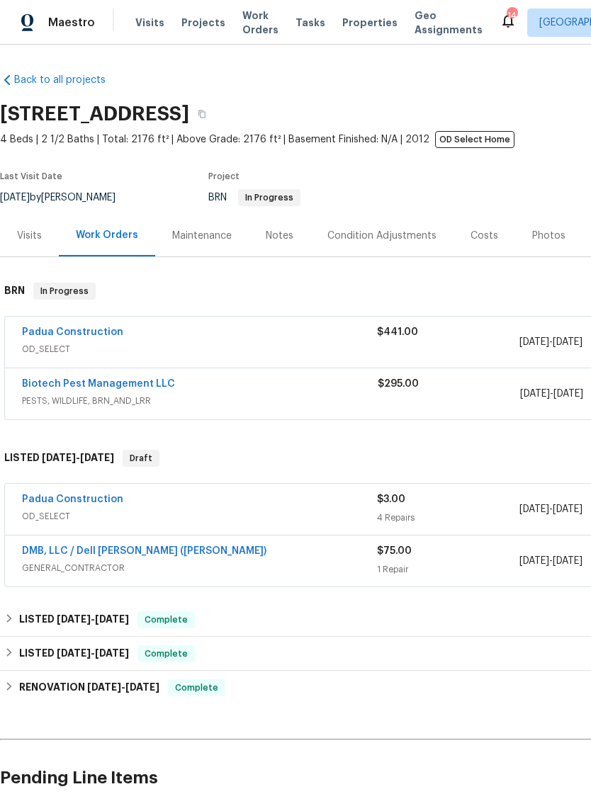
click at [147, 549] on link "DMB, LLC / Dell [PERSON_NAME] ([PERSON_NAME])" at bounding box center [144, 551] width 244 height 10
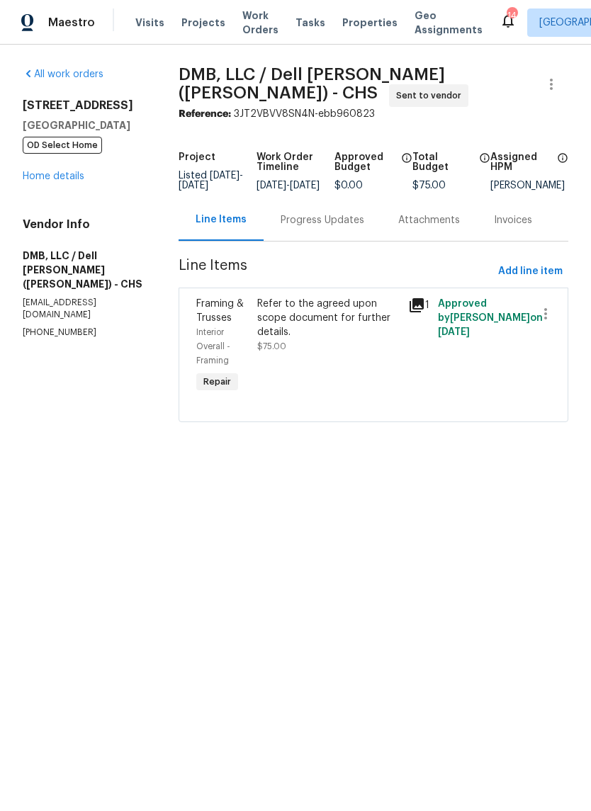
click at [334, 227] on div "Progress Updates" at bounding box center [323, 220] width 84 height 14
